Goal: Find specific page/section: Find specific page/section

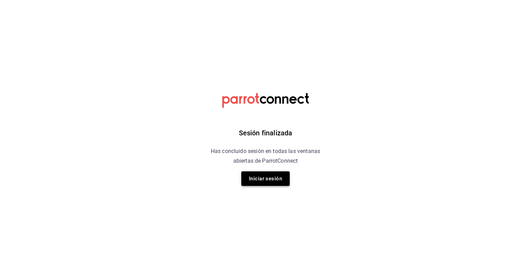
click at [275, 179] on button "Iniciar sesión" at bounding box center [265, 178] width 48 height 15
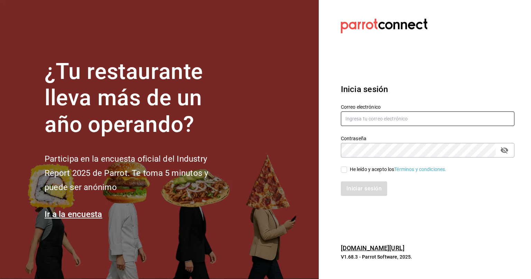
type input "Kristoferdanielbautistamartine@gmail.com"
click at [342, 168] on input "He leído y acepto los Términos y condiciones." at bounding box center [344, 169] width 6 height 6
checkbox input "true"
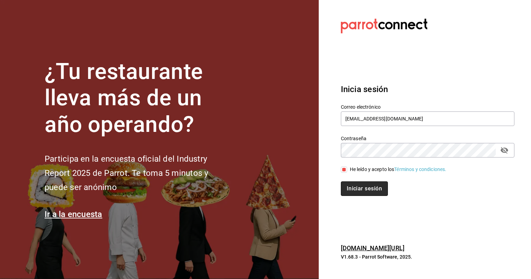
click at [350, 192] on button "Iniciar sesión" at bounding box center [364, 188] width 47 height 15
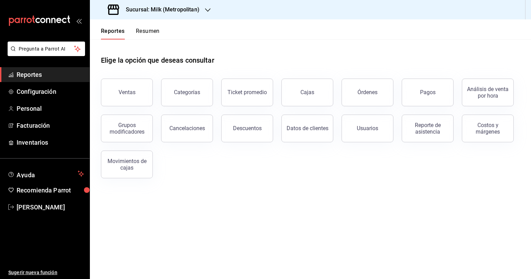
click at [204, 9] on div "Sucursal: Milk (Metropolitan)" at bounding box center [154, 9] width 118 height 19
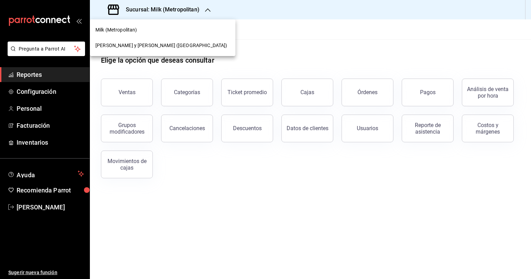
click at [126, 46] on span "[PERSON_NAME] y [PERSON_NAME] ([GEOGRAPHIC_DATA])" at bounding box center [161, 45] width 132 height 7
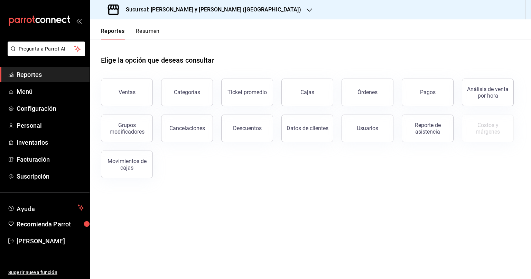
drag, startPoint x: 123, startPoint y: 82, endPoint x: 118, endPoint y: 85, distance: 6.4
click at [121, 83] on button "Ventas" at bounding box center [127, 93] width 52 height 28
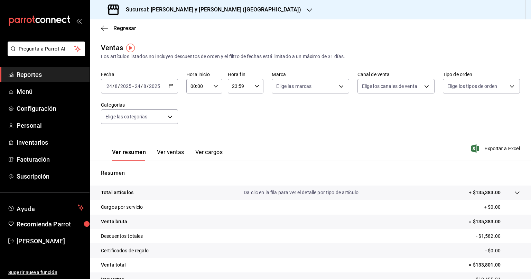
click at [515, 191] on icon at bounding box center [518, 193] width 6 height 6
